Goal: Answer question/provide support: Share knowledge or assist other users

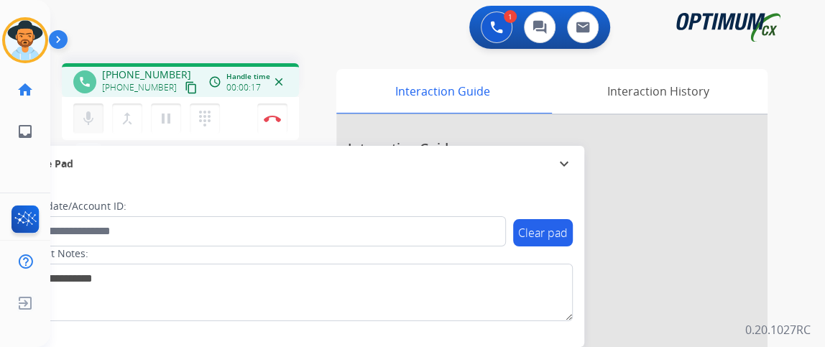
click at [92, 107] on button "mic Mute" at bounding box center [88, 119] width 30 height 30
click at [185, 87] on mat-icon "content_copy" at bounding box center [191, 87] width 13 height 13
click at [98, 114] on button "mic_off Mute" at bounding box center [88, 119] width 30 height 30
click at [98, 114] on button "mic Mute" at bounding box center [88, 119] width 30 height 30
click at [98, 114] on button "mic_off Mute" at bounding box center [88, 119] width 30 height 30
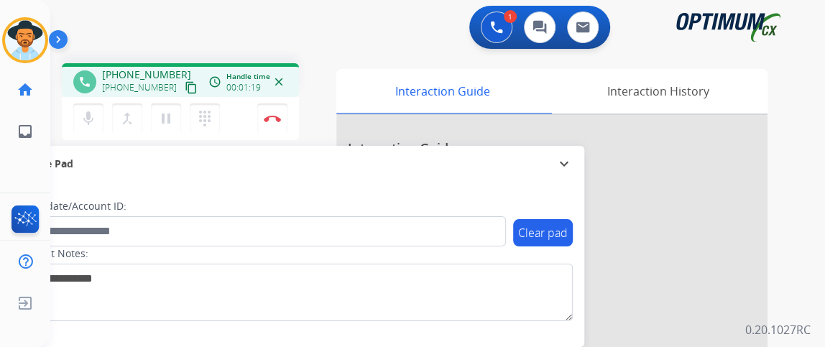
click at [185, 87] on mat-icon "content_copy" at bounding box center [191, 87] width 13 height 13
click at [87, 121] on mat-icon "mic" at bounding box center [88, 118] width 17 height 17
click at [83, 125] on mat-icon "mic_off" at bounding box center [88, 118] width 17 height 17
click at [101, 126] on button "mic Mute" at bounding box center [88, 119] width 30 height 30
click at [101, 126] on button "mic_off Mute" at bounding box center [88, 119] width 30 height 30
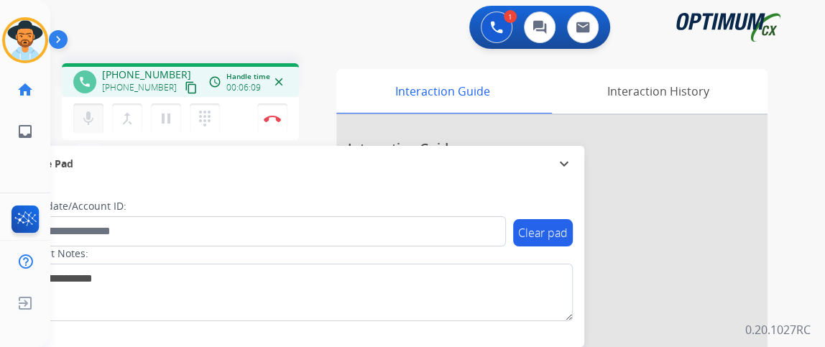
click at [91, 125] on mat-icon "mic" at bounding box center [88, 118] width 17 height 17
click at [272, 121] on img at bounding box center [272, 118] width 17 height 7
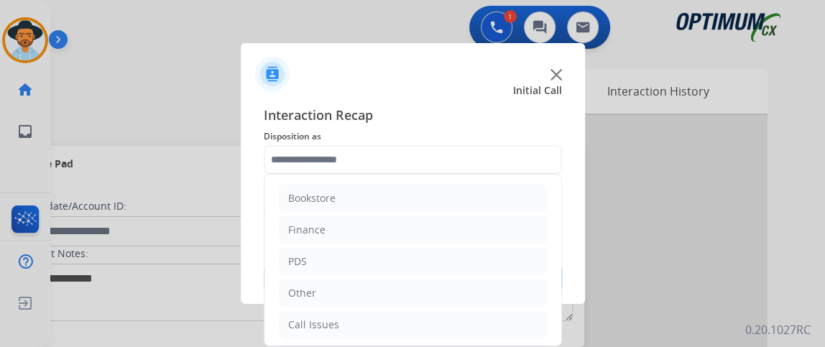
click at [458, 159] on input "text" at bounding box center [413, 159] width 298 height 29
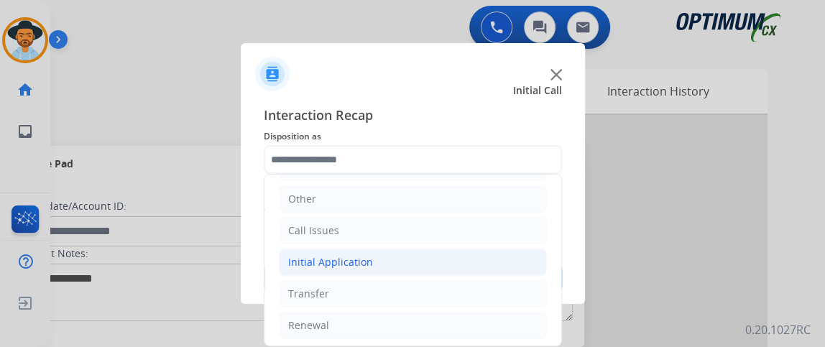
click at [426, 262] on li "Initial Application" at bounding box center [413, 262] width 268 height 27
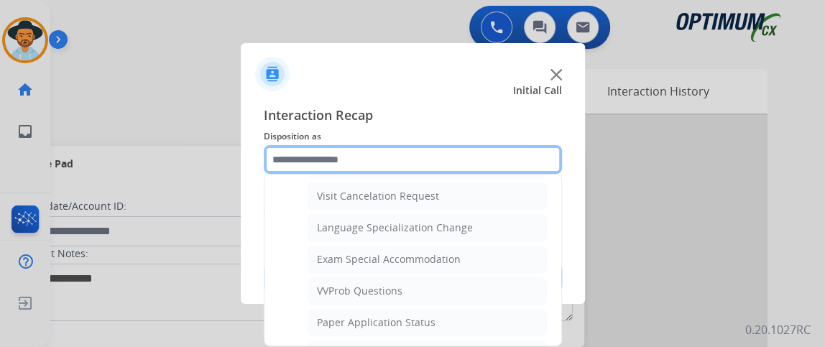
scroll to position [718, 0]
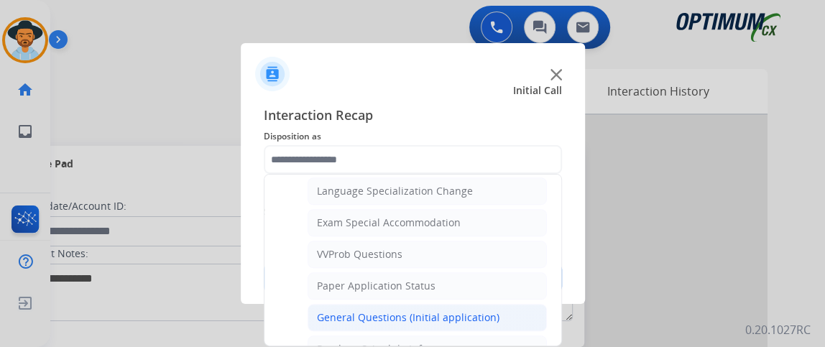
click at [501, 306] on li "General Questions (Initial application)" at bounding box center [427, 317] width 239 height 27
type input "**********"
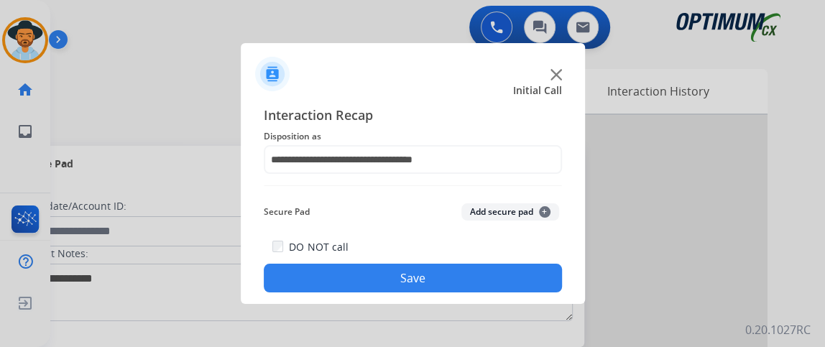
click at [495, 274] on button "Save" at bounding box center [413, 278] width 298 height 29
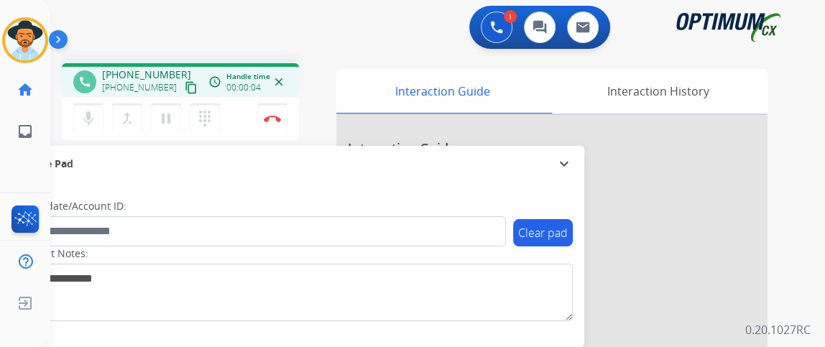
click at [185, 88] on mat-icon "content_copy" at bounding box center [191, 87] width 13 height 13
click at [273, 111] on button "Disconnect" at bounding box center [272, 119] width 30 height 30
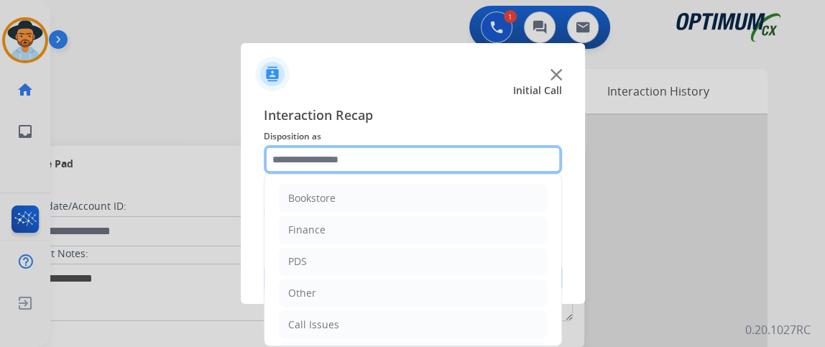
click at [447, 159] on input "text" at bounding box center [413, 159] width 298 height 29
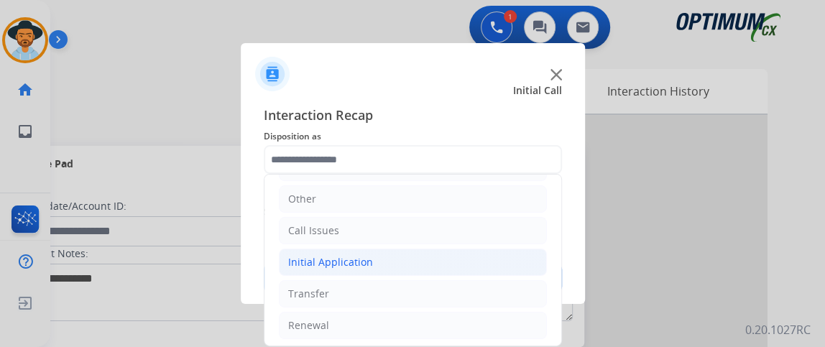
click at [462, 268] on li "Initial Application" at bounding box center [413, 262] width 268 height 27
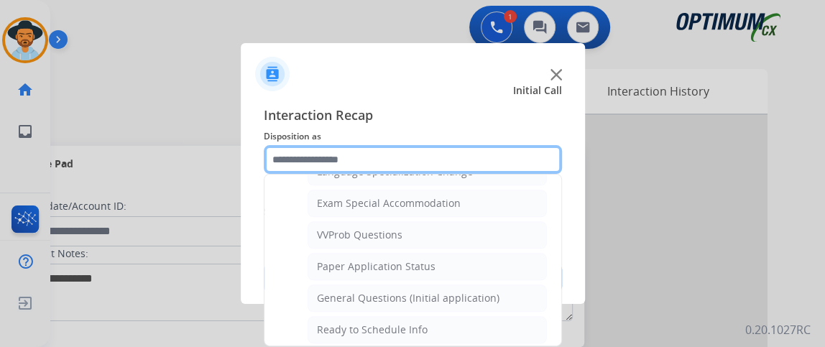
scroll to position [740, 0]
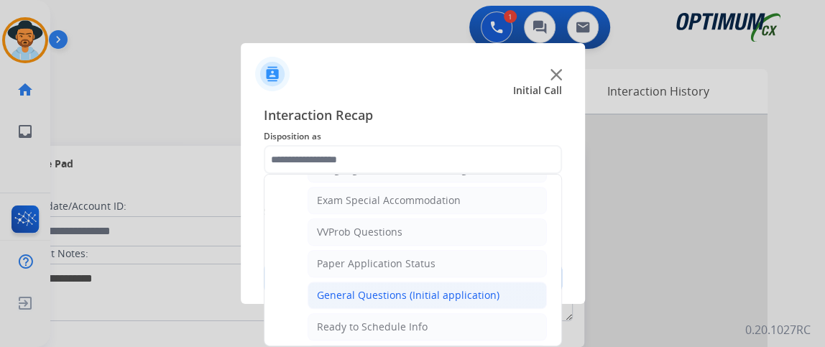
click at [532, 282] on li "General Questions (Initial application)" at bounding box center [427, 295] width 239 height 27
type input "**********"
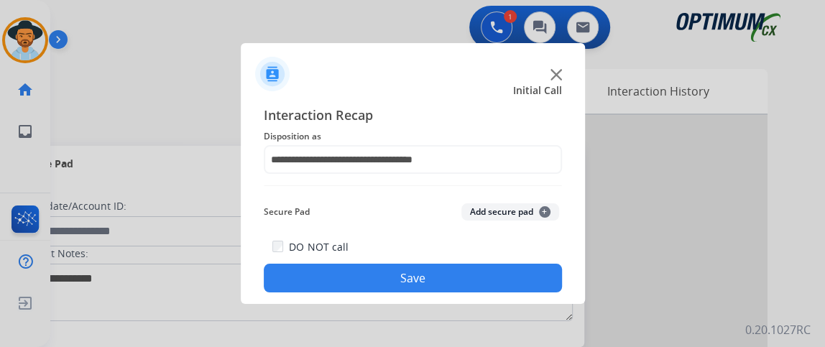
click at [529, 280] on button "Save" at bounding box center [413, 278] width 298 height 29
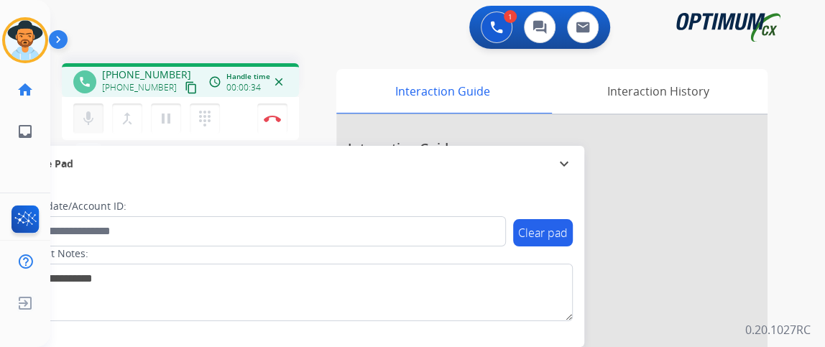
click at [96, 129] on button "mic Mute" at bounding box center [88, 119] width 30 height 30
click at [185, 91] on mat-icon "content_copy" at bounding box center [191, 87] width 13 height 13
click at [92, 114] on mat-icon "mic_off" at bounding box center [88, 118] width 17 height 17
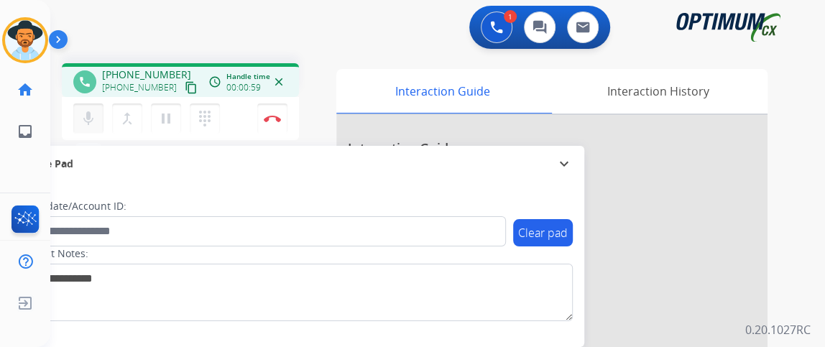
click at [92, 114] on mat-icon "mic" at bounding box center [88, 118] width 17 height 17
click at [93, 114] on mat-icon "mic_off" at bounding box center [88, 118] width 17 height 17
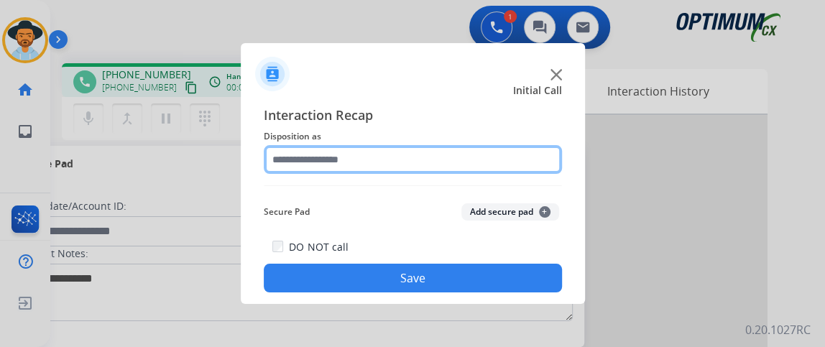
click at [416, 150] on input "text" at bounding box center [413, 159] width 298 height 29
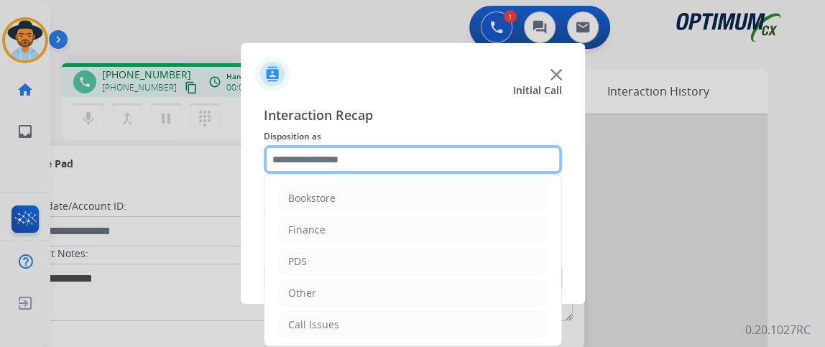
scroll to position [94, 0]
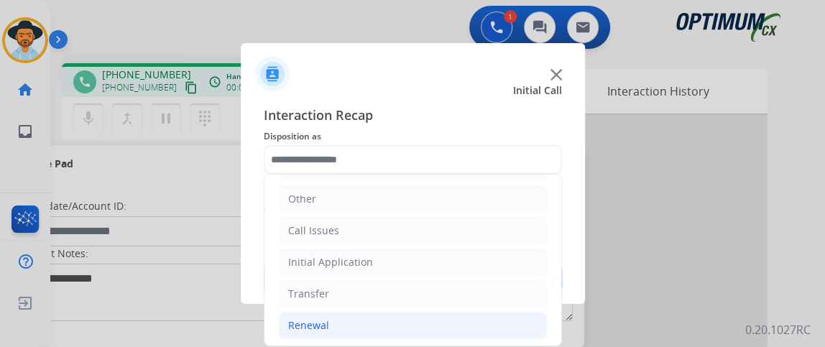
click at [437, 313] on li "Renewal" at bounding box center [413, 325] width 268 height 27
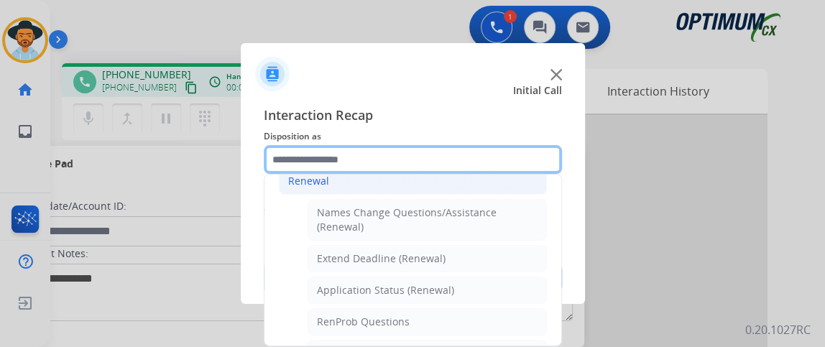
scroll to position [247, 0]
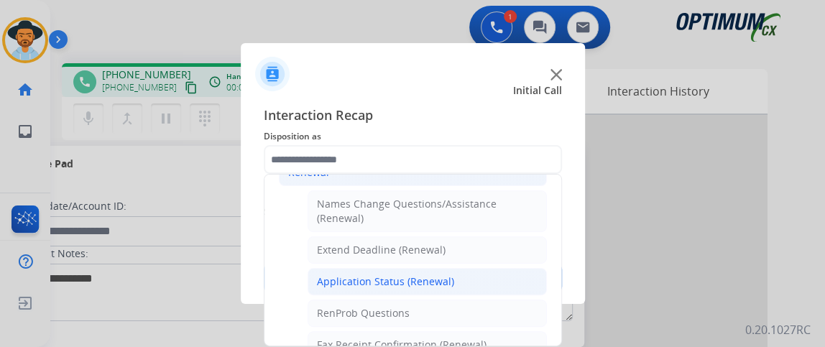
click at [512, 278] on li "Application Status (Renewal)" at bounding box center [427, 281] width 239 height 27
click at [512, 278] on button "Save" at bounding box center [413, 278] width 298 height 29
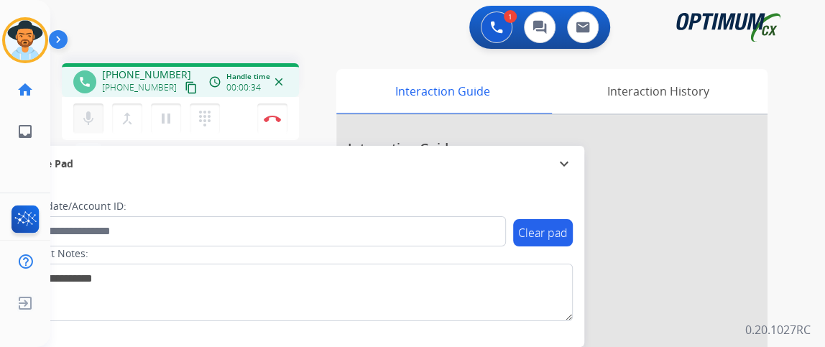
click at [97, 121] on button "mic Mute" at bounding box center [88, 119] width 30 height 30
click at [185, 91] on mat-icon "content_copy" at bounding box center [191, 87] width 13 height 13
click at [90, 111] on mat-icon "mic_off" at bounding box center [88, 118] width 17 height 17
click at [94, 106] on button "mic Mute" at bounding box center [88, 119] width 30 height 30
click at [86, 125] on mat-icon "mic_off" at bounding box center [88, 118] width 17 height 17
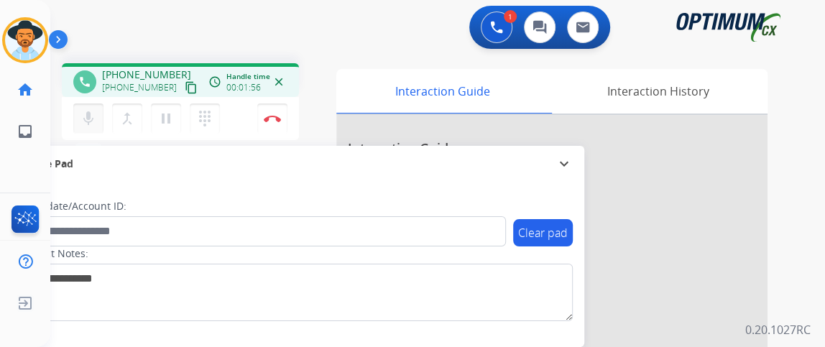
click at [81, 119] on mat-icon "mic" at bounding box center [88, 118] width 17 height 17
click at [81, 120] on mat-icon "mic_off" at bounding box center [88, 118] width 17 height 17
click at [269, 125] on button "Disconnect" at bounding box center [272, 119] width 30 height 30
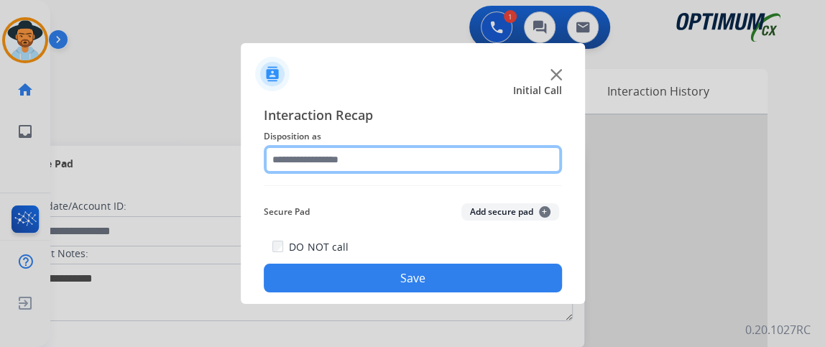
click at [414, 156] on input "text" at bounding box center [413, 159] width 298 height 29
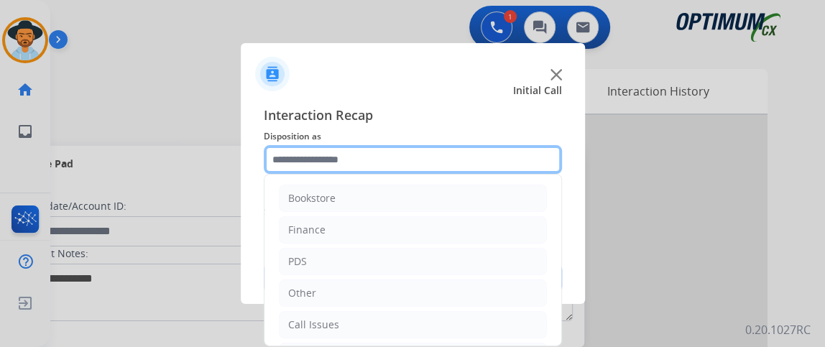
scroll to position [94, 0]
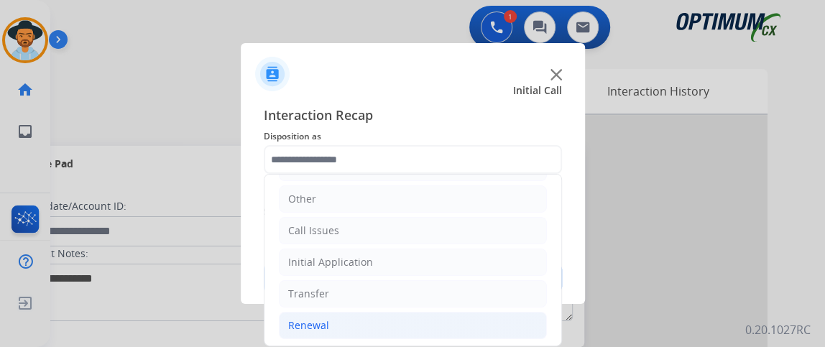
click at [459, 319] on li "Renewal" at bounding box center [413, 325] width 268 height 27
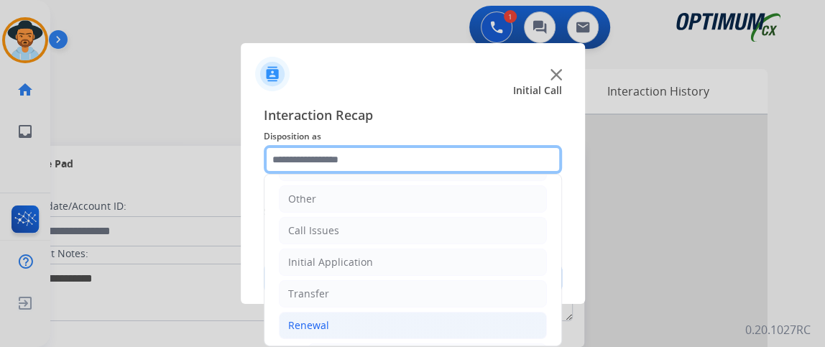
scroll to position [265, 0]
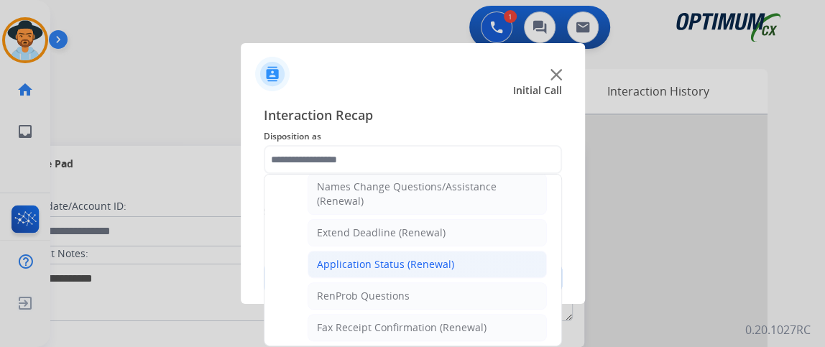
click at [531, 256] on li "Application Status (Renewal)" at bounding box center [427, 264] width 239 height 27
type input "**********"
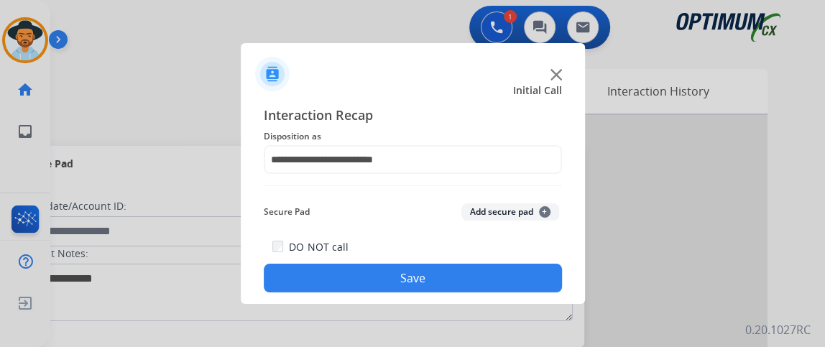
click at [521, 274] on button "Save" at bounding box center [413, 278] width 298 height 29
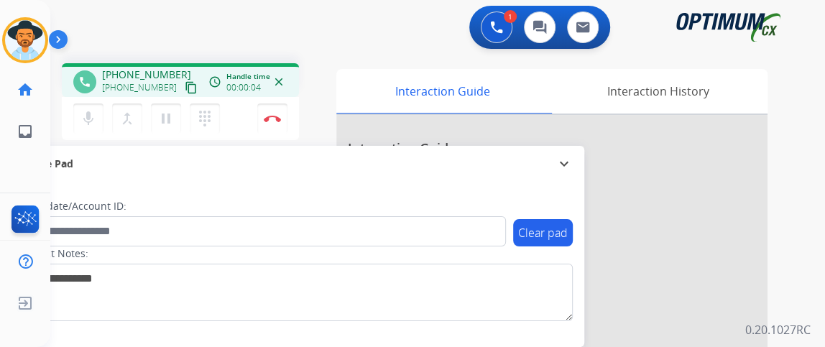
click at [185, 86] on mat-icon "content_copy" at bounding box center [191, 87] width 13 height 13
click at [92, 118] on mat-icon "mic" at bounding box center [88, 118] width 17 height 17
click at [92, 118] on mat-icon "mic_off" at bounding box center [88, 118] width 17 height 17
click at [278, 125] on button "Disconnect" at bounding box center [272, 119] width 30 height 30
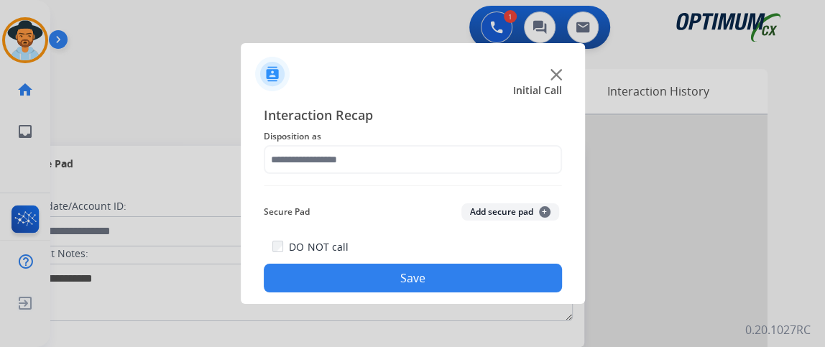
click at [449, 143] on span "Disposition as" at bounding box center [413, 136] width 298 height 17
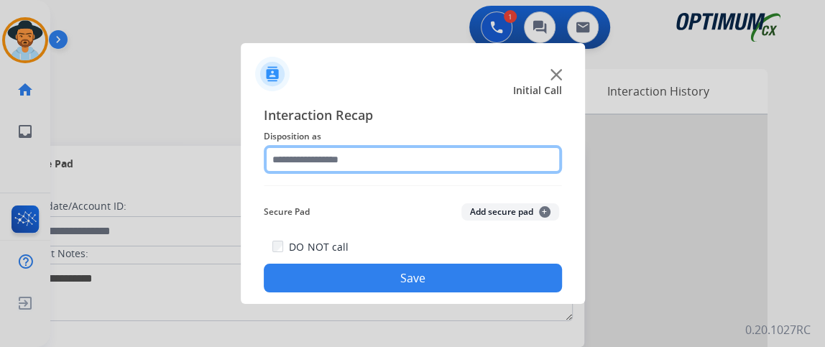
click at [454, 157] on input "text" at bounding box center [413, 159] width 298 height 29
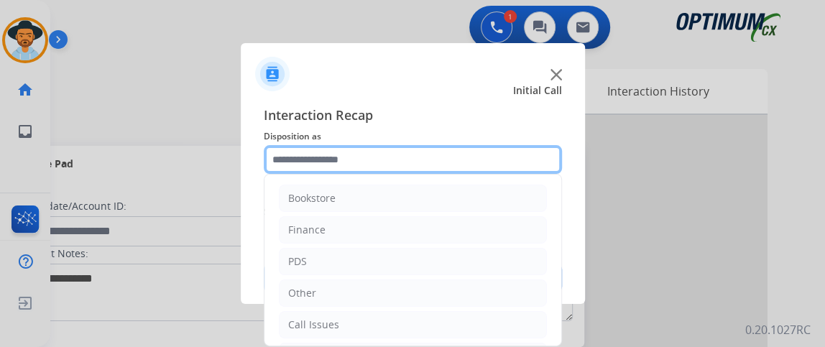
scroll to position [94, 0]
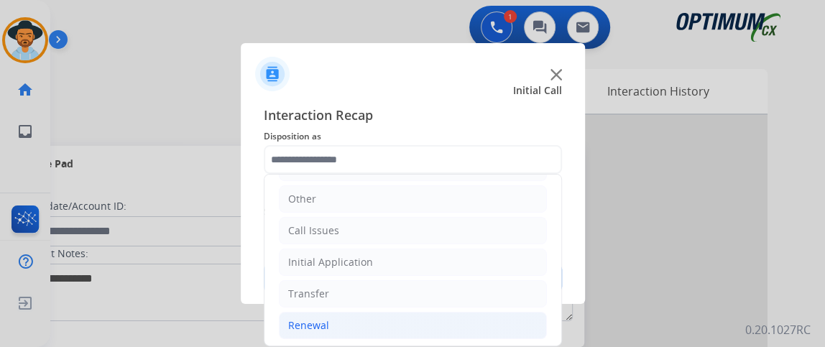
click at [450, 312] on li "Renewal" at bounding box center [413, 325] width 268 height 27
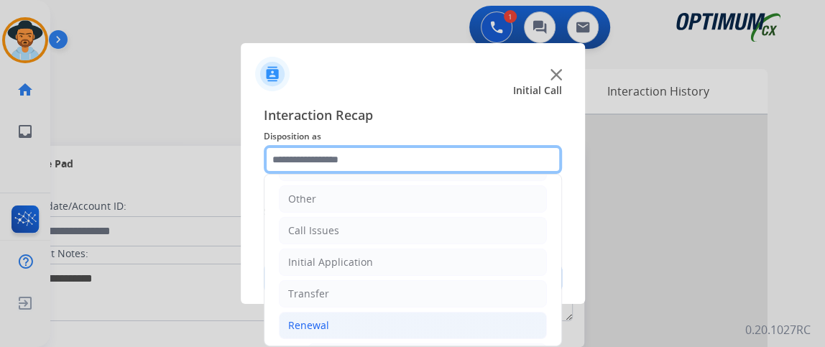
scroll to position [356, 0]
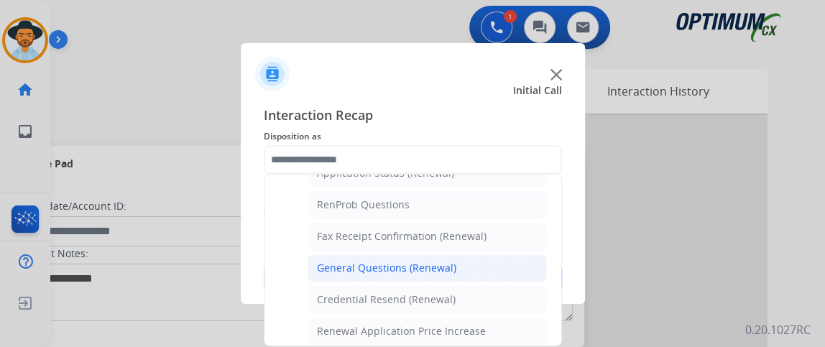
click at [521, 272] on li "General Questions (Renewal)" at bounding box center [427, 268] width 239 height 27
type input "**********"
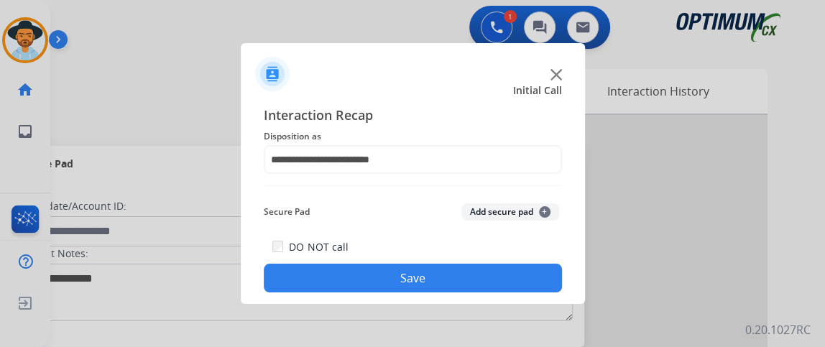
click at [517, 279] on button "Save" at bounding box center [413, 278] width 298 height 29
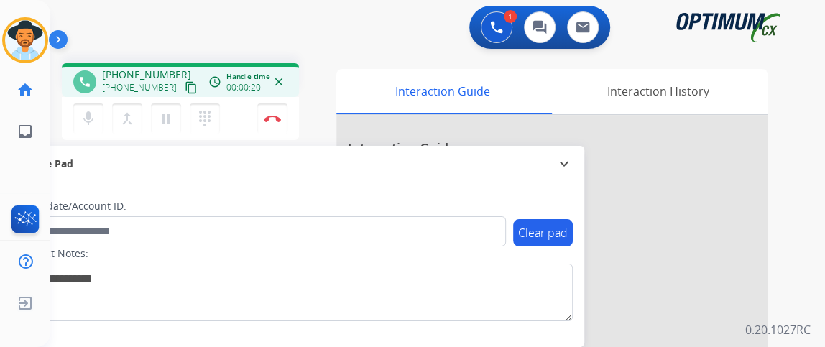
click at [185, 86] on mat-icon "content_copy" at bounding box center [191, 87] width 13 height 13
click at [98, 127] on button "mic Mute" at bounding box center [88, 119] width 30 height 30
click at [96, 110] on mat-icon "mic_off" at bounding box center [88, 118] width 17 height 17
click at [185, 84] on mat-icon "content_copy" at bounding box center [191, 87] width 13 height 13
click at [92, 114] on mat-icon "mic_off" at bounding box center [88, 118] width 17 height 17
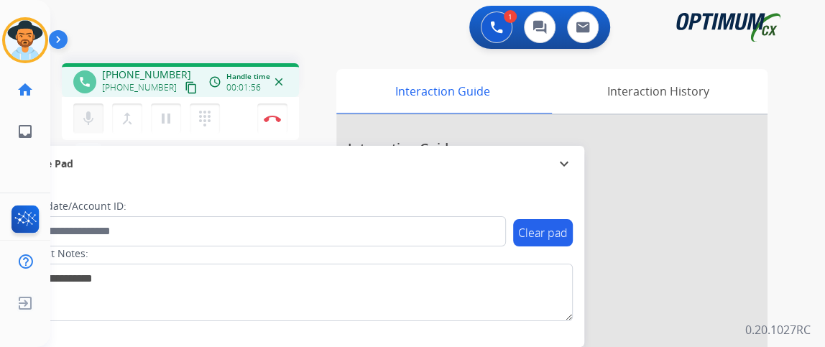
click at [82, 110] on mat-icon "mic" at bounding box center [88, 118] width 17 height 17
click at [82, 112] on mat-icon "mic_off" at bounding box center [88, 118] width 17 height 17
click at [87, 116] on mat-icon "mic" at bounding box center [88, 118] width 17 height 17
click at [87, 116] on mat-icon "mic_off" at bounding box center [88, 118] width 17 height 17
click at [276, 110] on button "Disconnect" at bounding box center [272, 119] width 30 height 30
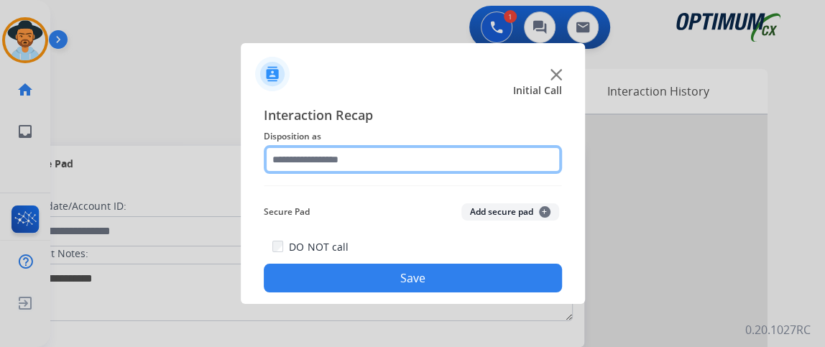
click at [370, 152] on input "text" at bounding box center [413, 159] width 298 height 29
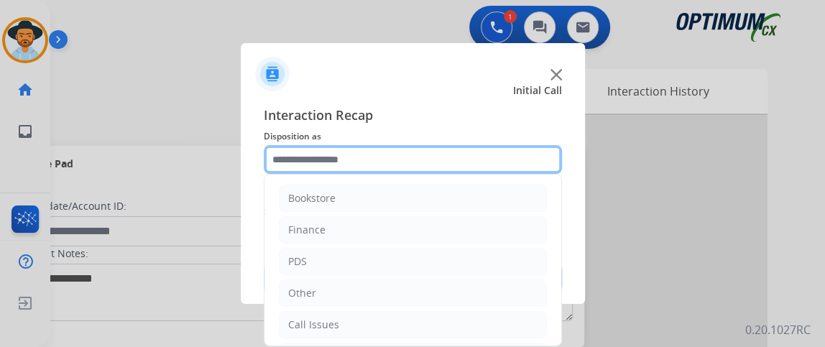
scroll to position [94, 0]
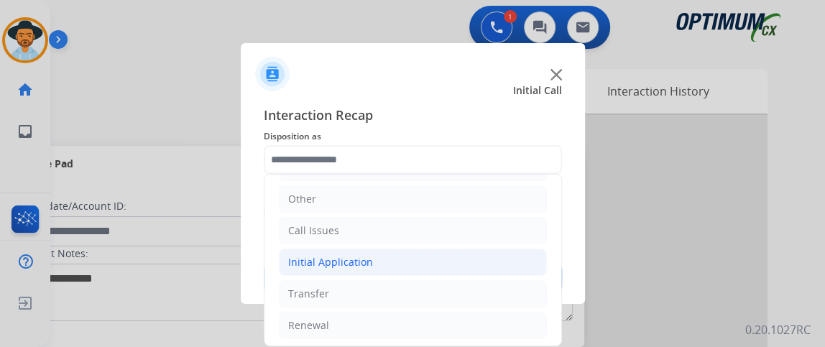
click at [473, 267] on li "Initial Application" at bounding box center [413, 262] width 268 height 27
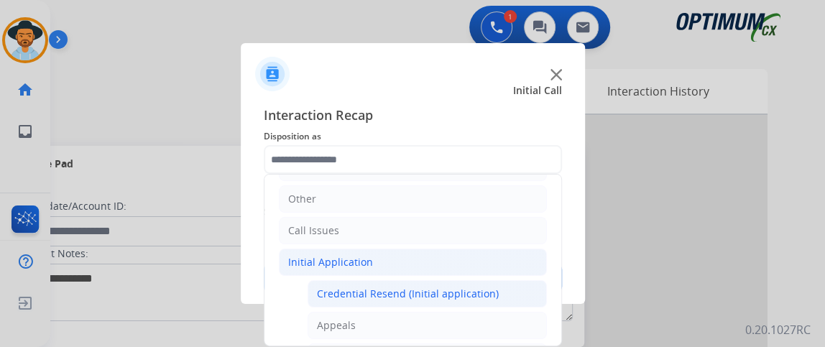
click at [473, 287] on div "Credential Resend (Initial application)" at bounding box center [408, 294] width 182 height 14
type input "**********"
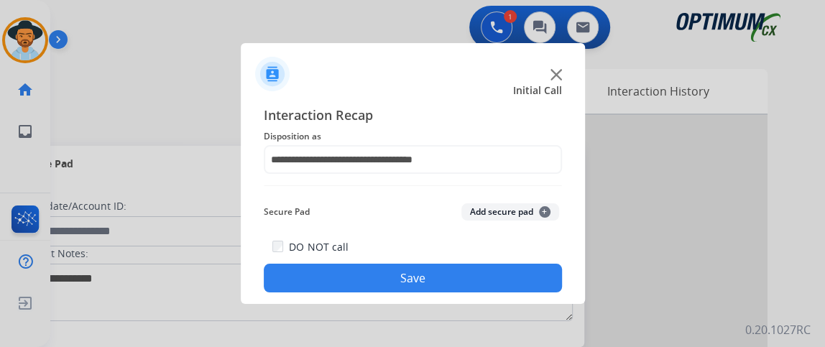
click at [473, 284] on button "Save" at bounding box center [413, 278] width 298 height 29
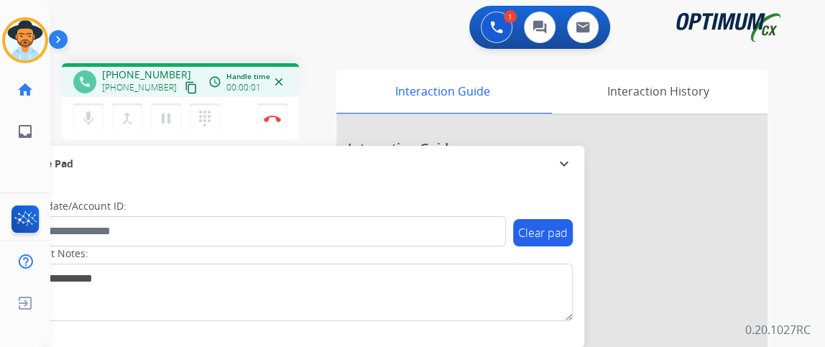
click at [185, 91] on mat-icon "content_copy" at bounding box center [191, 87] width 13 height 13
click at [185, 86] on mat-icon "content_copy" at bounding box center [191, 87] width 13 height 13
click at [87, 129] on button "mic Mute" at bounding box center [88, 119] width 30 height 30
click at [97, 115] on button "mic_off Mute" at bounding box center [88, 119] width 30 height 30
click at [74, 129] on button "mic Mute" at bounding box center [88, 119] width 30 height 30
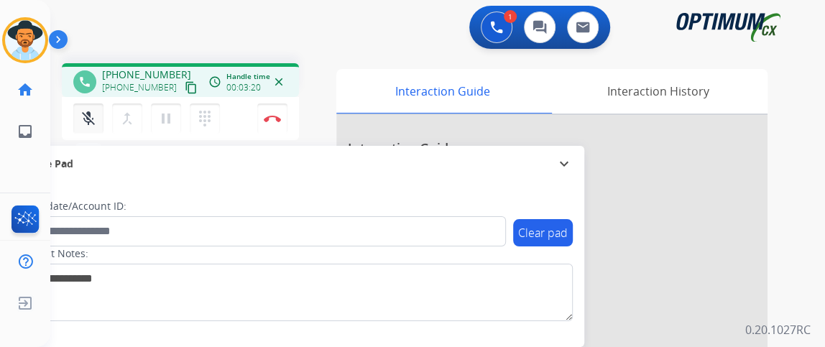
click at [77, 127] on button "mic_off Mute" at bounding box center [88, 119] width 30 height 30
click at [94, 129] on button "mic Mute" at bounding box center [88, 119] width 30 height 30
click at [91, 127] on button "mic_off Mute" at bounding box center [88, 119] width 30 height 30
click at [85, 120] on mat-icon "mic" at bounding box center [88, 118] width 17 height 17
click at [264, 113] on button "Disconnect" at bounding box center [272, 119] width 30 height 30
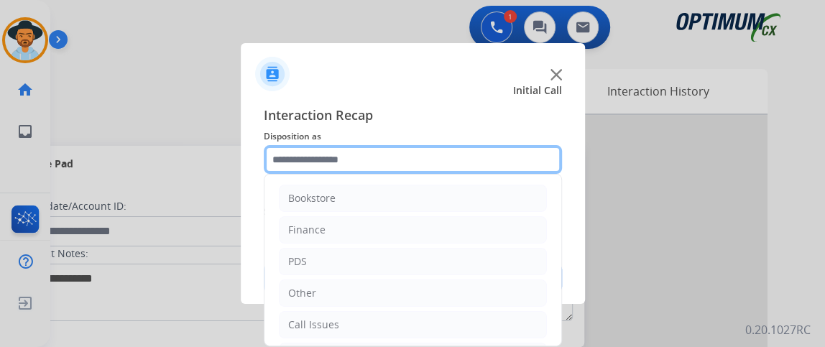
click at [398, 152] on input "text" at bounding box center [413, 159] width 298 height 29
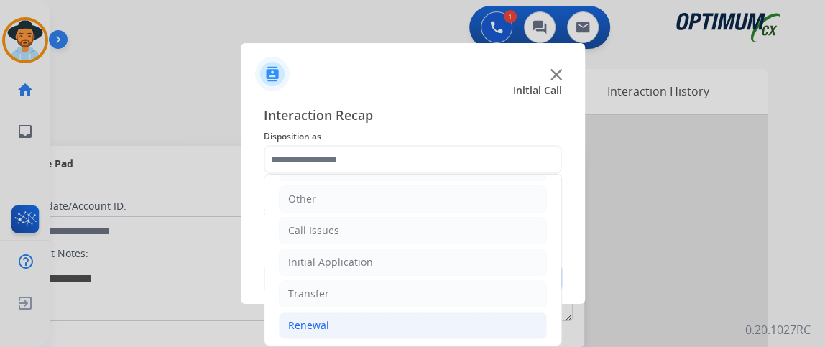
click at [486, 319] on li "Renewal" at bounding box center [413, 325] width 268 height 27
click at [562, 211] on div "Interaction Recap Disposition as Bookstore Finance PDS Other Call Issues Initia…" at bounding box center [413, 198] width 344 height 211
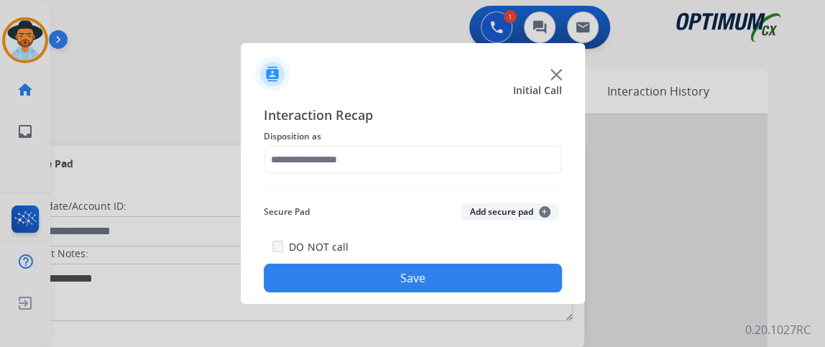
drag, startPoint x: 557, startPoint y: 211, endPoint x: 557, endPoint y: 227, distance: 16.5
click at [557, 227] on div "Interaction Recap Disposition as Secure Pad Add secure pad + DO NOT call Save" at bounding box center [413, 199] width 298 height 188
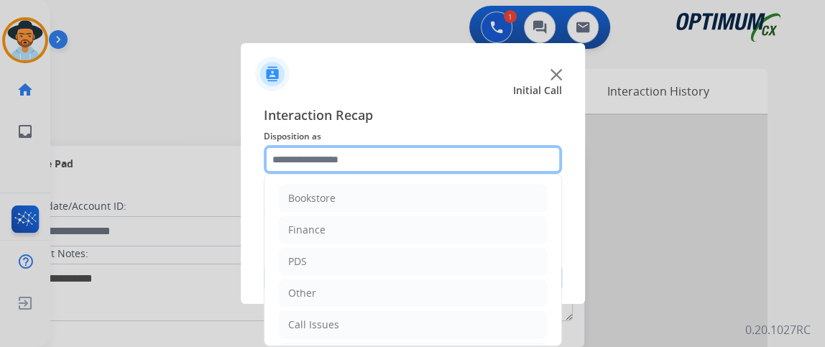
click at [533, 163] on input "text" at bounding box center [413, 159] width 298 height 29
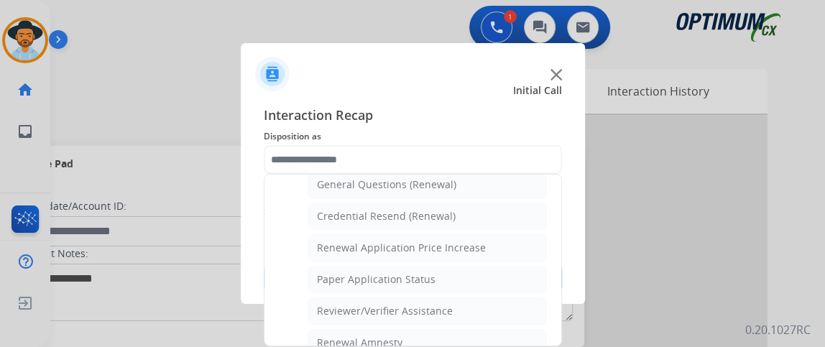
click at [500, 192] on ul "Names Change Questions/Assistance (Renewal) Extend Deadline (Renewal) Applicati…" at bounding box center [413, 225] width 268 height 453
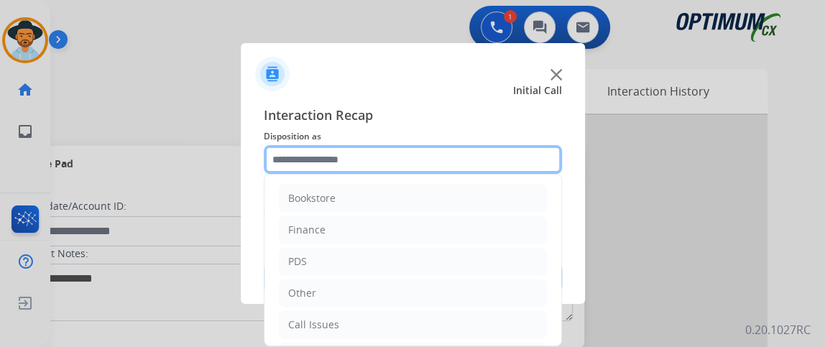
click at [503, 161] on input "text" at bounding box center [413, 159] width 298 height 29
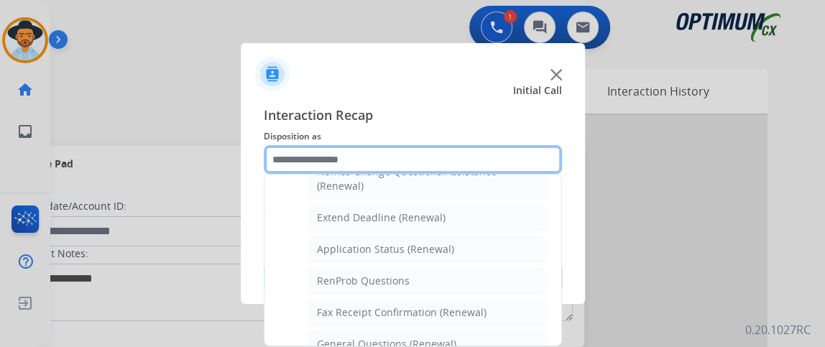
scroll to position [407, 0]
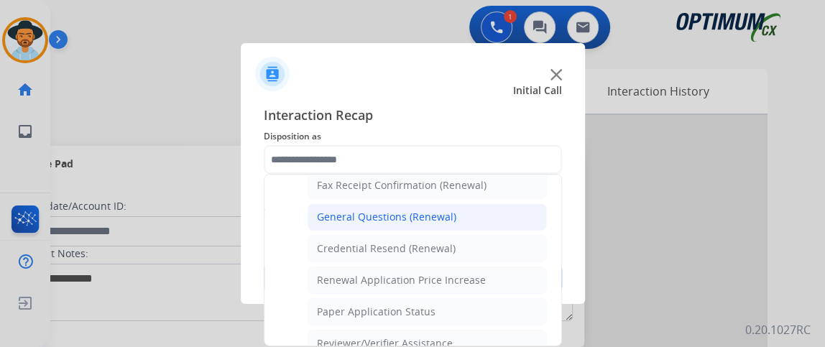
click at [503, 221] on li "General Questions (Renewal)" at bounding box center [427, 216] width 239 height 27
type input "**********"
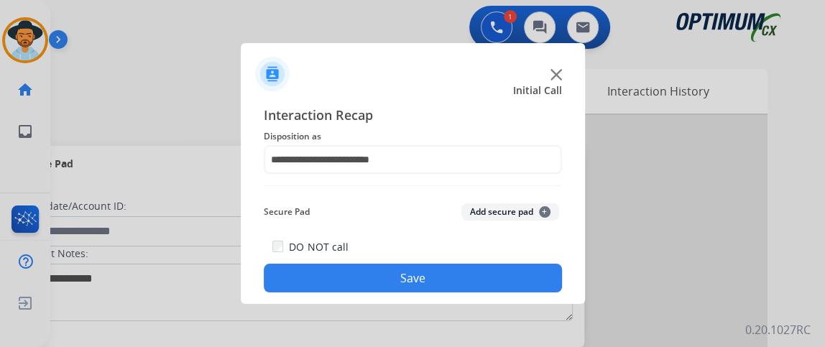
click at [503, 260] on div "DO NOT call Save" at bounding box center [413, 265] width 298 height 55
click at [506, 275] on button "Save" at bounding box center [413, 278] width 298 height 29
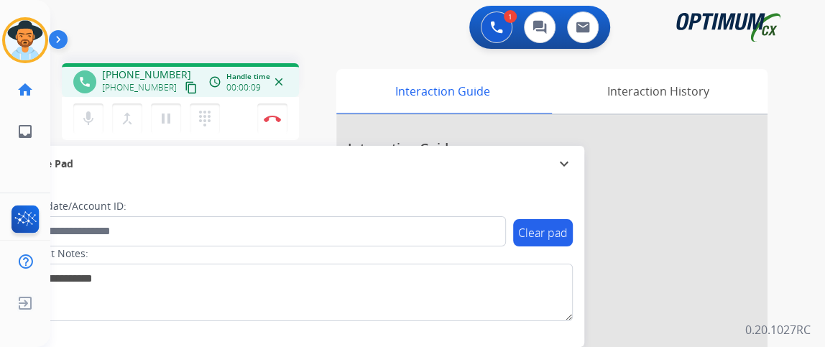
click at [185, 91] on mat-icon "content_copy" at bounding box center [191, 87] width 13 height 13
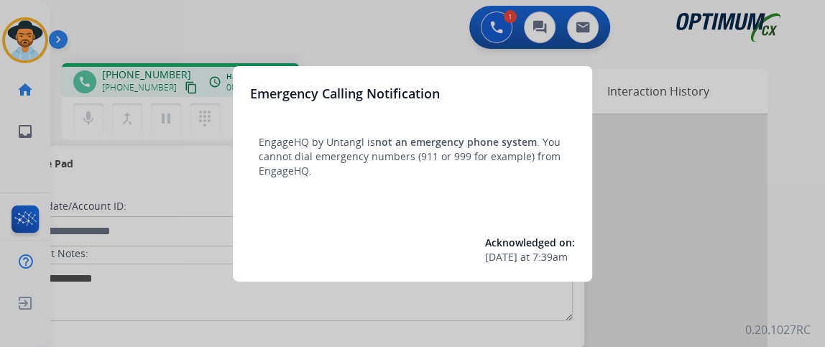
click at [195, 160] on div at bounding box center [412, 173] width 825 height 347
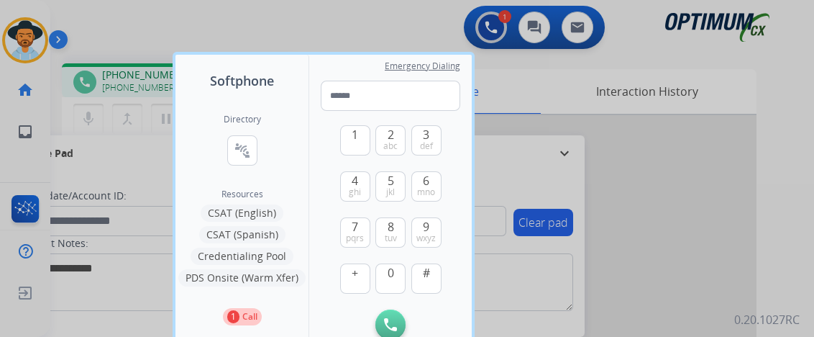
click at [105, 125] on div at bounding box center [407, 168] width 814 height 337
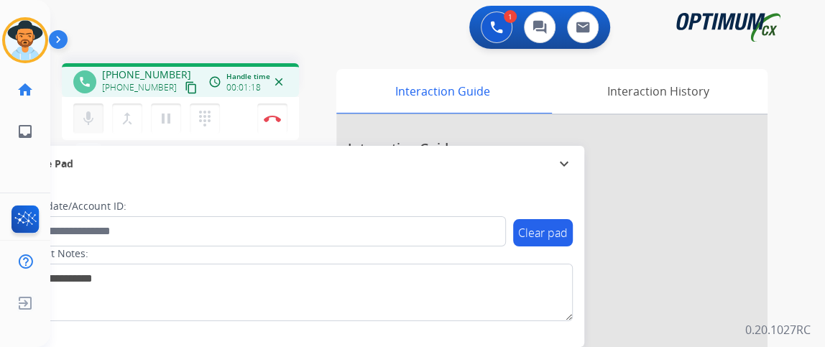
click at [92, 119] on mat-icon "mic" at bounding box center [88, 118] width 17 height 17
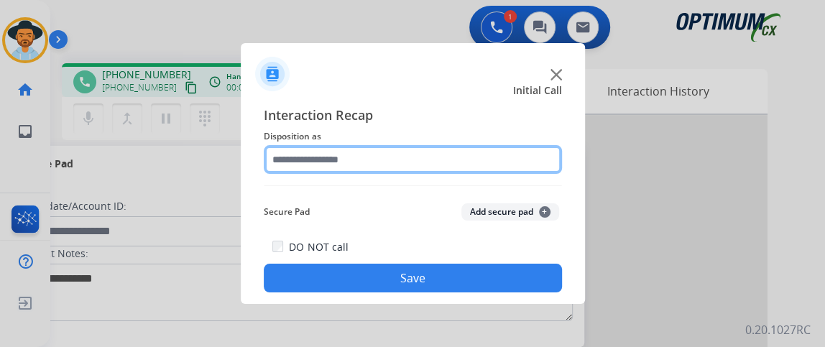
click at [349, 163] on input "text" at bounding box center [413, 159] width 298 height 29
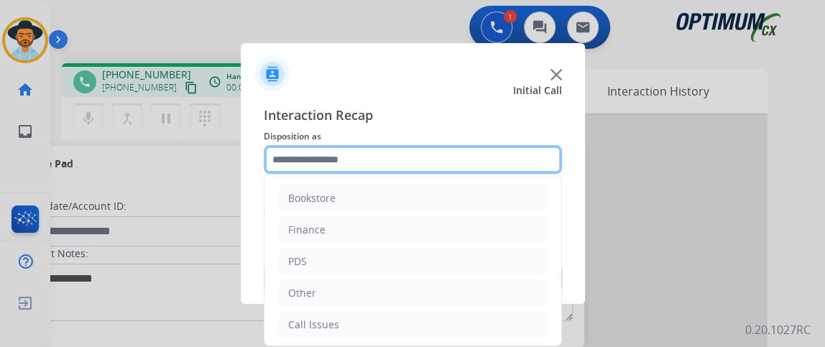
scroll to position [94, 0]
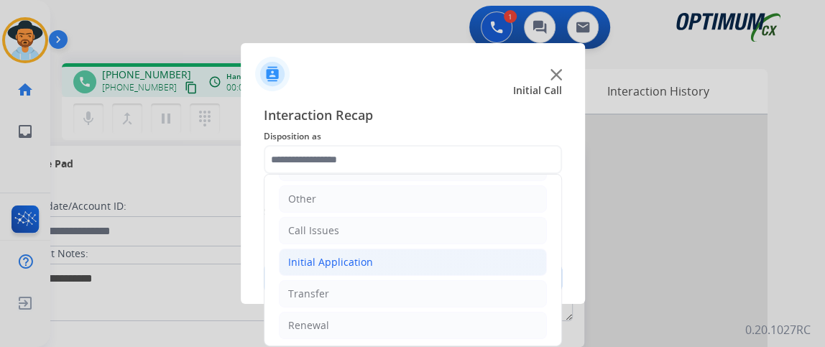
click at [473, 262] on li "Initial Application" at bounding box center [413, 262] width 268 height 27
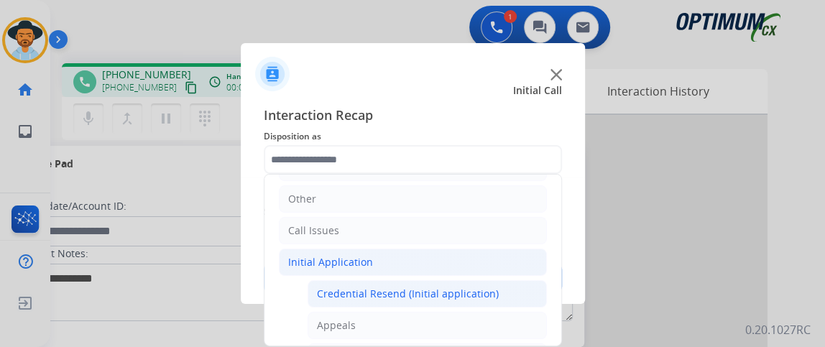
click at [470, 280] on li "Credential Resend (Initial application)" at bounding box center [427, 293] width 239 height 27
type input "**********"
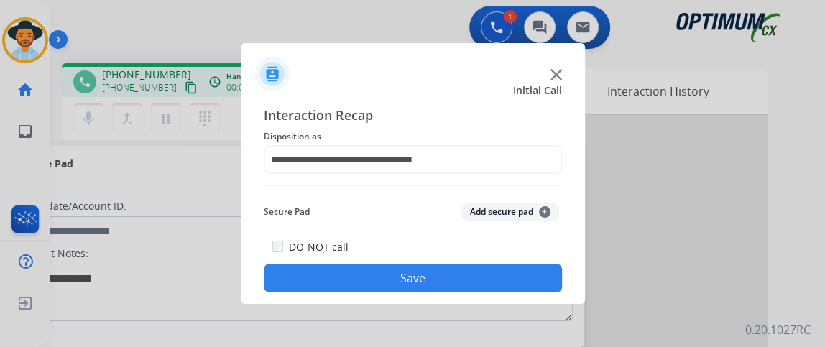
click at [470, 280] on button "Save" at bounding box center [413, 278] width 298 height 29
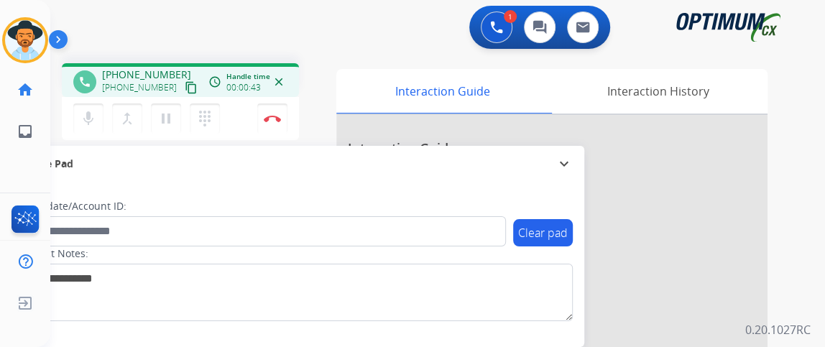
click at [185, 91] on mat-icon "content_copy" at bounding box center [191, 87] width 13 height 13
click at [93, 122] on mat-icon "mic" at bounding box center [88, 118] width 17 height 17
click at [88, 112] on mat-icon "mic_off" at bounding box center [88, 118] width 17 height 17
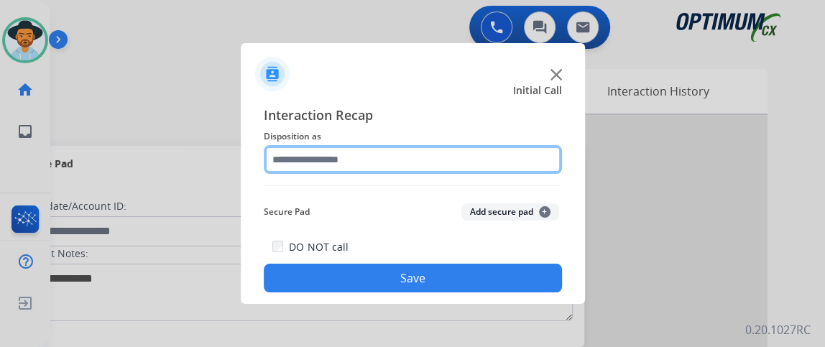
click at [370, 152] on input "text" at bounding box center [413, 159] width 298 height 29
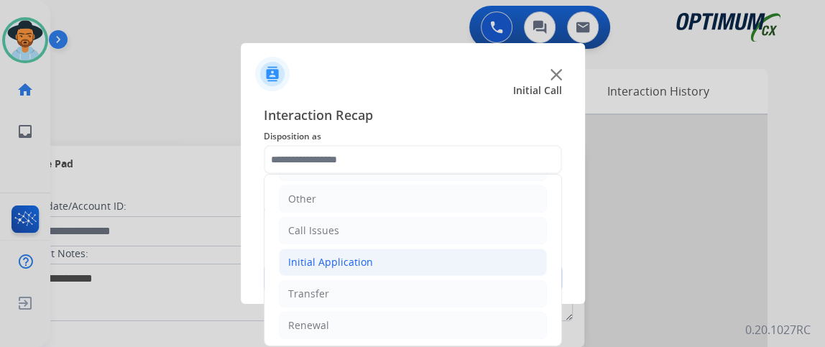
click at [474, 265] on li "Initial Application" at bounding box center [413, 262] width 268 height 27
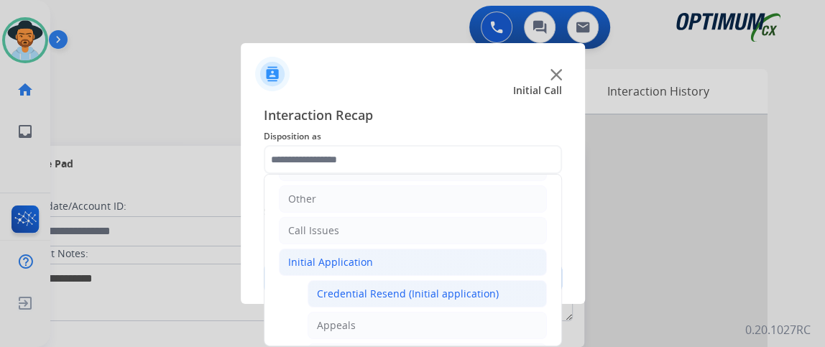
click at [472, 288] on div "Credential Resend (Initial application)" at bounding box center [408, 294] width 182 height 14
type input "**********"
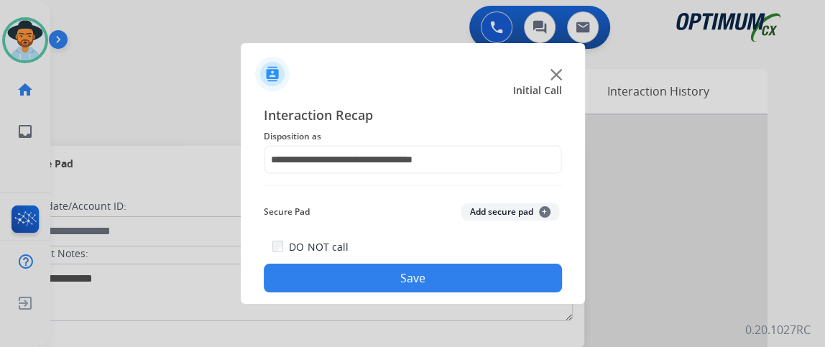
click at [470, 280] on button "Save" at bounding box center [413, 278] width 298 height 29
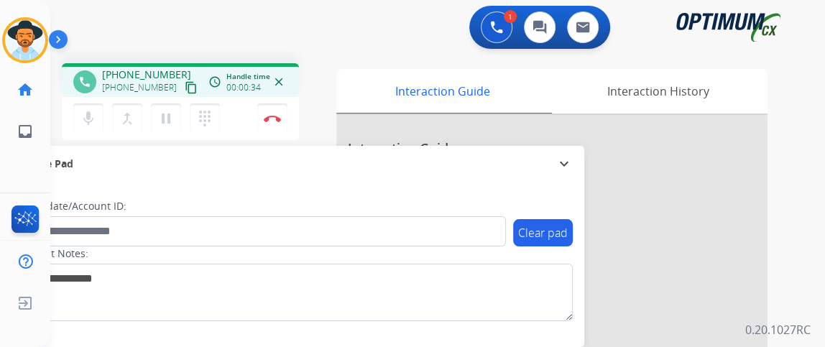
click at [183, 79] on button "content_copy" at bounding box center [191, 87] width 17 height 17
click at [96, 106] on button "mic Mute" at bounding box center [88, 119] width 30 height 30
click at [90, 111] on mat-icon "mic_off" at bounding box center [88, 118] width 17 height 17
click at [285, 124] on button "Disconnect" at bounding box center [272, 119] width 30 height 30
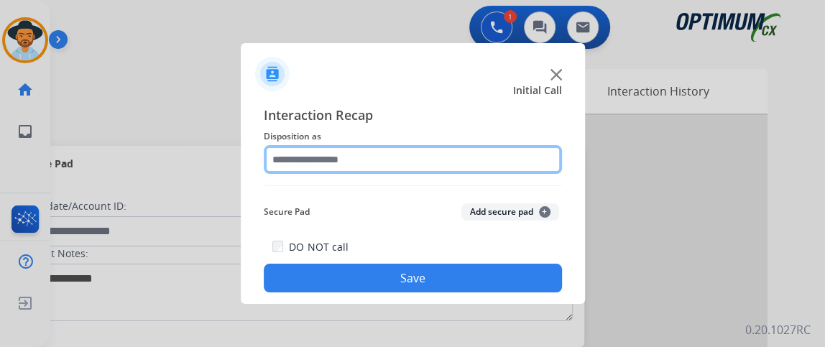
click at [455, 161] on input "text" at bounding box center [413, 159] width 298 height 29
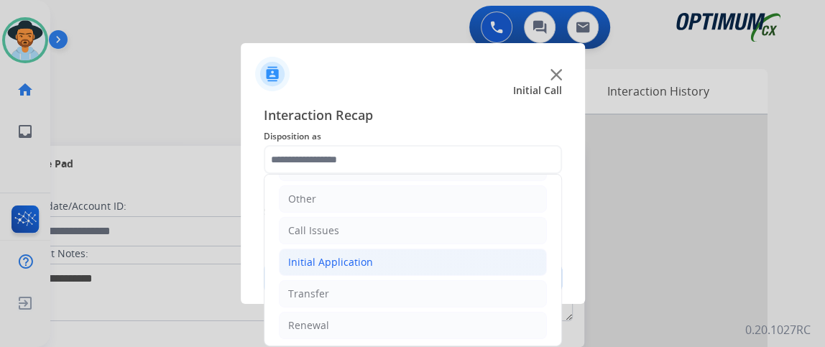
click at [511, 257] on li "Initial Application" at bounding box center [413, 262] width 268 height 27
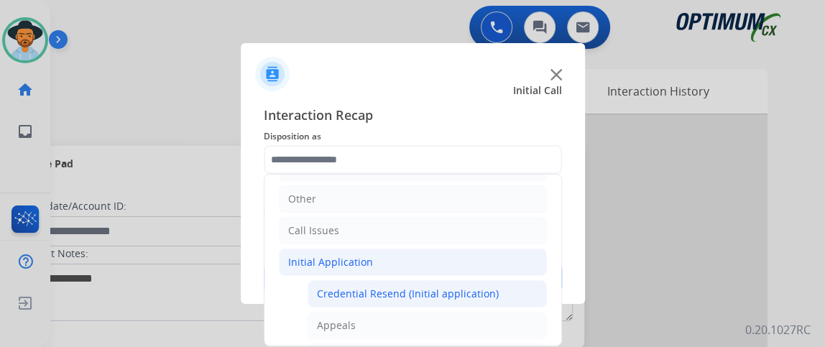
click at [505, 283] on li "Credential Resend (Initial application)" at bounding box center [427, 293] width 239 height 27
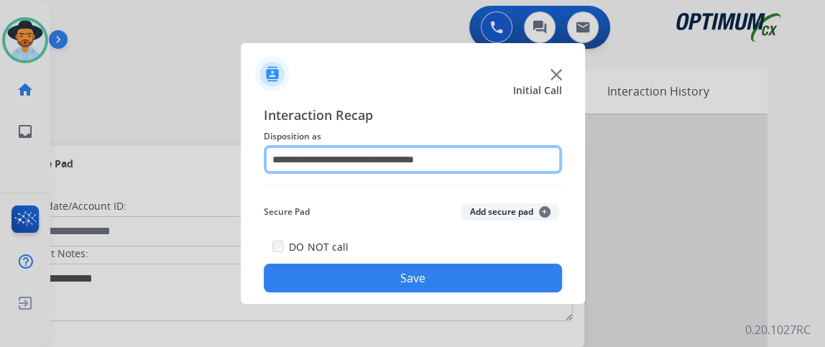
click at [508, 157] on input "**********" at bounding box center [413, 159] width 298 height 29
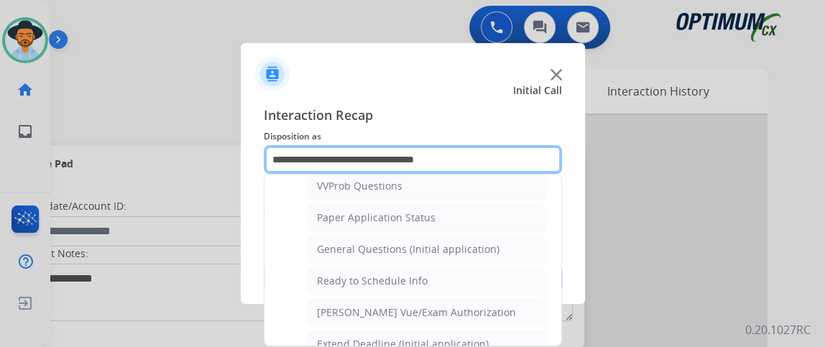
scroll to position [857, 0]
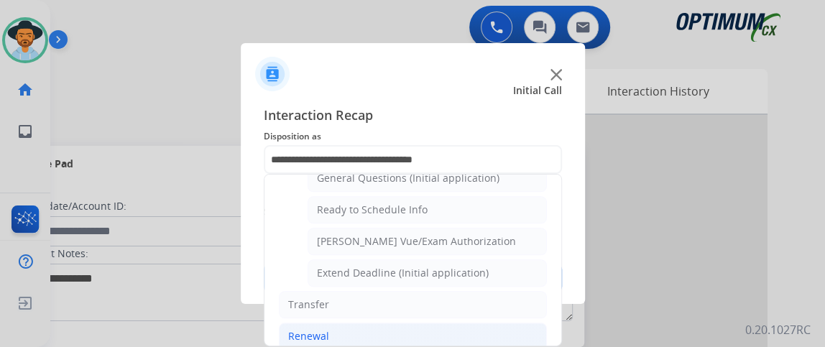
click at [512, 331] on li "Renewal" at bounding box center [413, 336] width 268 height 27
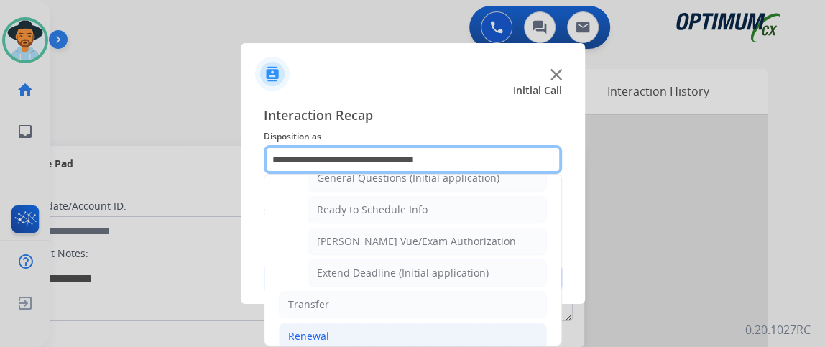
scroll to position [545, 0]
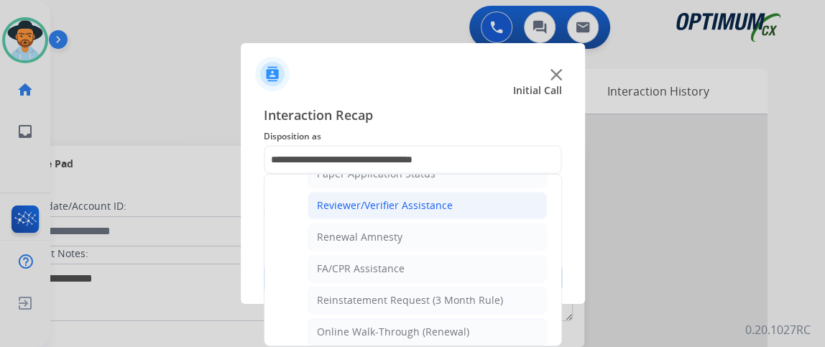
click at [493, 204] on li "Reviewer/Verifier Assistance" at bounding box center [427, 205] width 239 height 27
type input "**********"
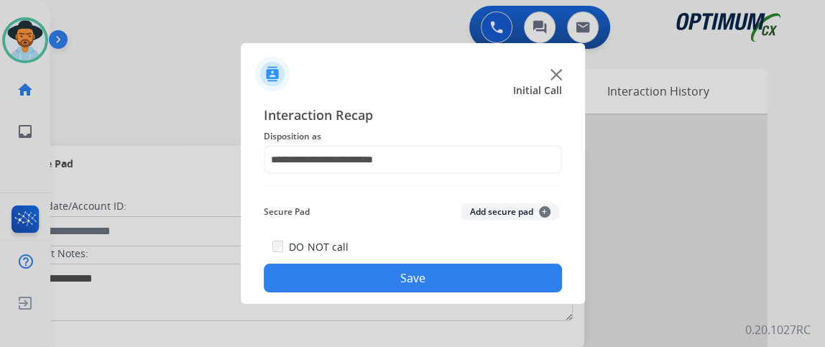
click at [486, 272] on button "Save" at bounding box center [413, 278] width 298 height 29
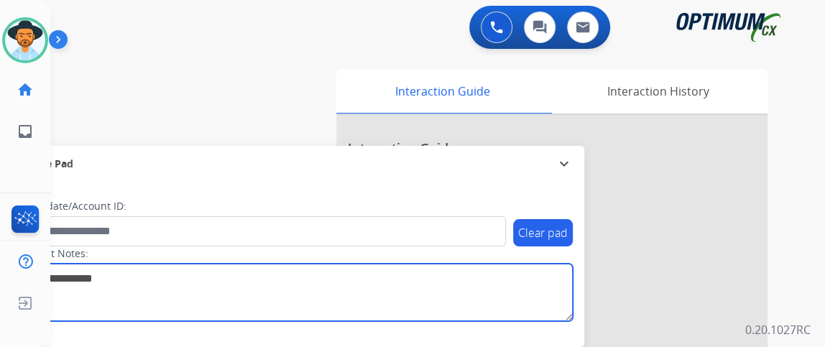
click at [486, 272] on textarea at bounding box center [295, 293] width 555 height 58
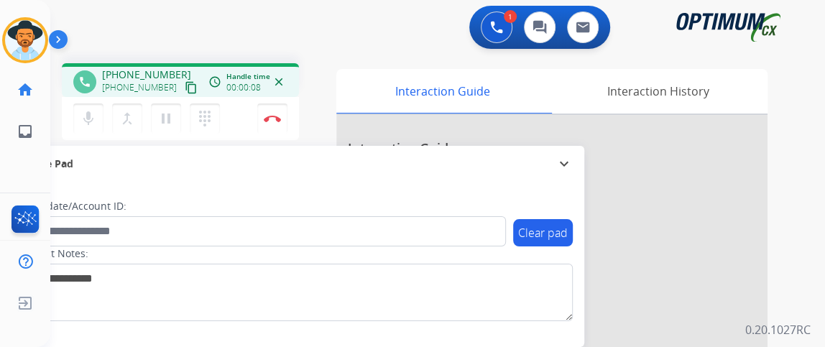
click at [185, 91] on mat-icon "content_copy" at bounding box center [191, 87] width 13 height 13
click at [86, 124] on mat-icon "mic" at bounding box center [88, 118] width 17 height 17
click at [86, 124] on mat-icon "mic_off" at bounding box center [88, 118] width 17 height 17
click at [91, 118] on mat-icon "mic" at bounding box center [88, 118] width 17 height 17
click at [91, 118] on mat-icon "mic_off" at bounding box center [88, 118] width 17 height 17
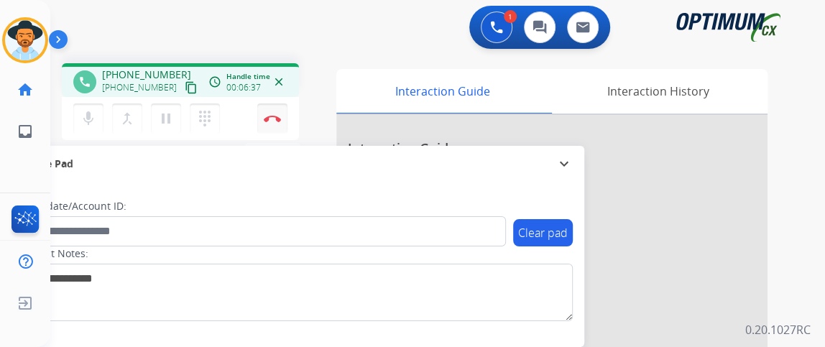
click at [274, 122] on button "Disconnect" at bounding box center [272, 119] width 30 height 30
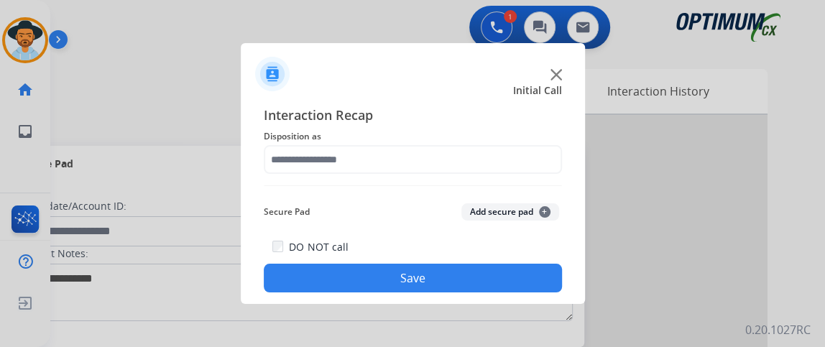
click at [458, 178] on div "Interaction Recap Disposition as Secure Pad Add secure pad + DO NOT call Save" at bounding box center [413, 199] width 298 height 188
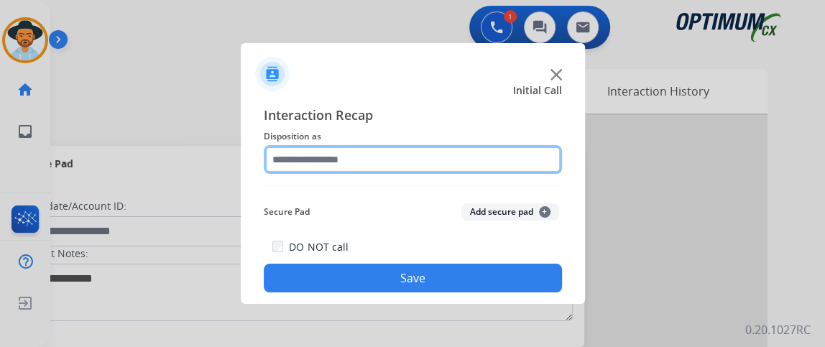
click at [463, 161] on input "text" at bounding box center [413, 159] width 298 height 29
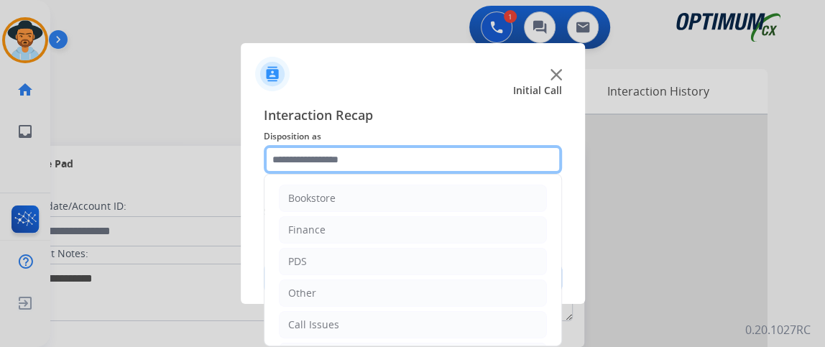
scroll to position [94, 0]
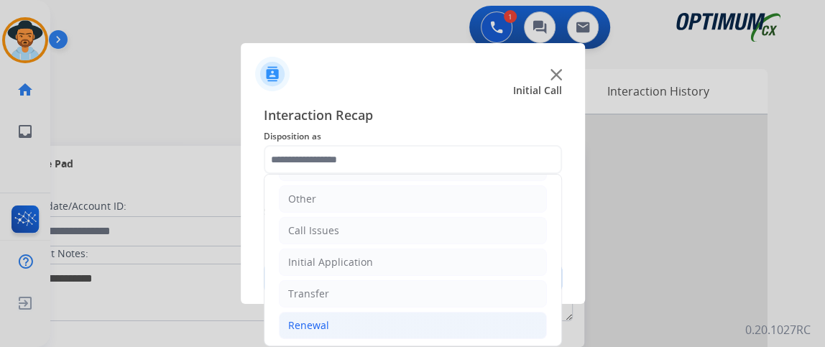
click at [390, 314] on li "Renewal" at bounding box center [413, 325] width 268 height 27
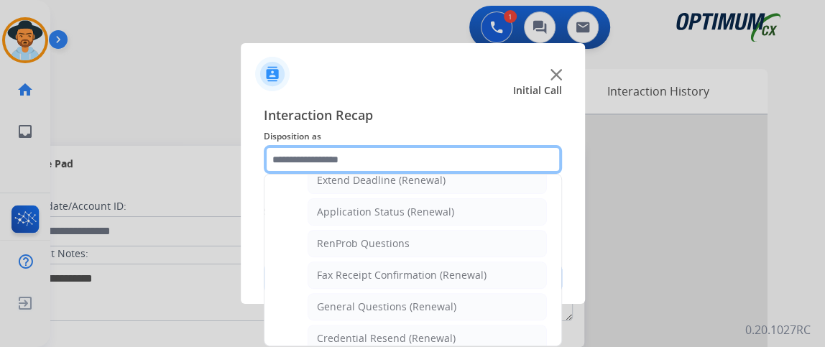
scroll to position [325, 0]
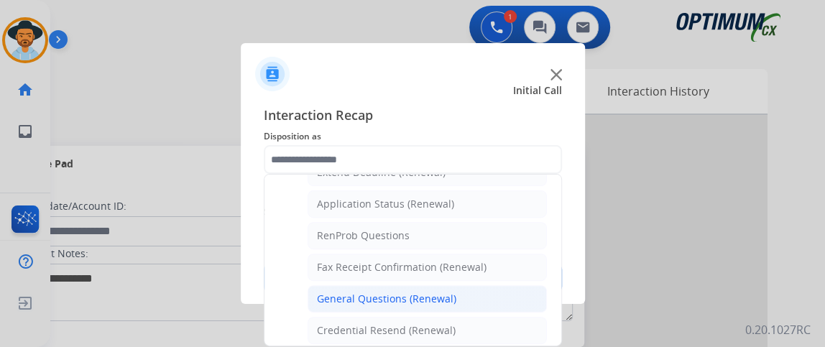
click at [511, 287] on li "General Questions (Renewal)" at bounding box center [427, 298] width 239 height 27
click at [511, 287] on button "Save" at bounding box center [413, 278] width 298 height 29
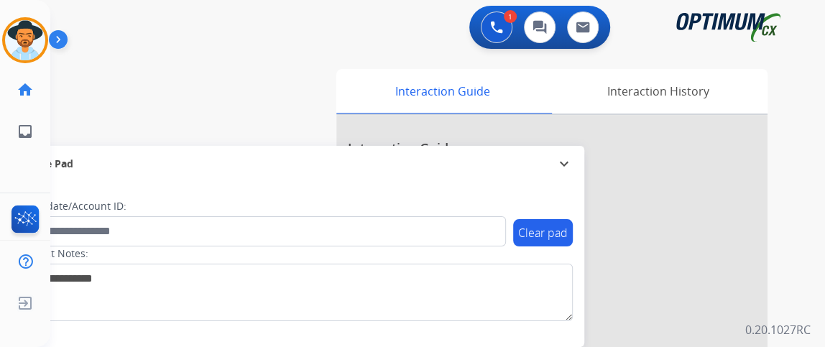
click at [494, 252] on div "Contact Notes:" at bounding box center [295, 284] width 555 height 75
